Goal: Navigation & Orientation: Find specific page/section

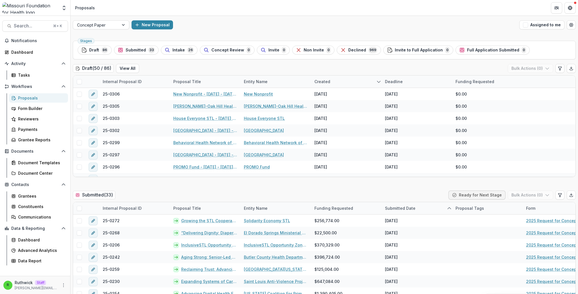
click at [294, 67] on div "Draft ( 50 / 86 ) View All Bulk Actions ( 0 )" at bounding box center [324, 69] width 503 height 11
click at [352, 22] on div "New Proposal" at bounding box center [325, 24] width 386 height 9
